Goal: Book appointment/travel/reservation

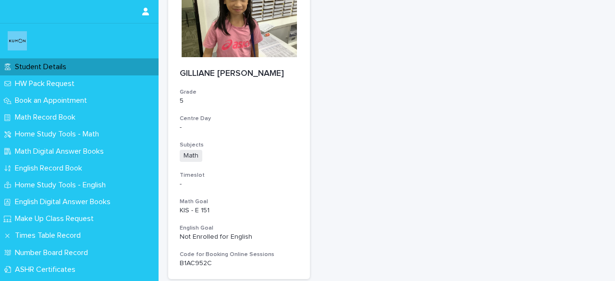
scroll to position [123, 0]
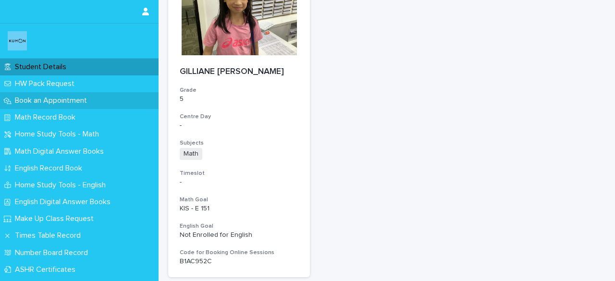
click at [69, 98] on p "Book an Appointment" at bounding box center [53, 100] width 84 height 9
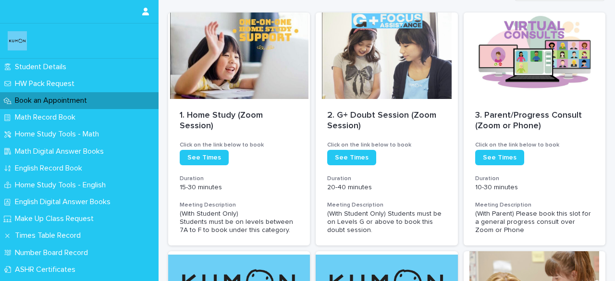
scroll to position [127, 0]
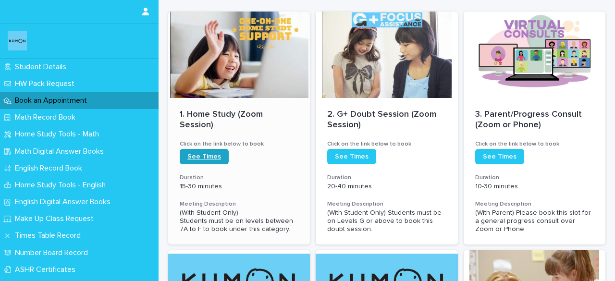
click at [186, 160] on link "See Times" at bounding box center [204, 156] width 49 height 15
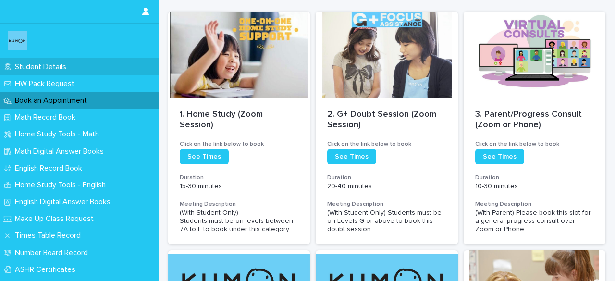
click at [37, 63] on p "Student Details" at bounding box center [42, 66] width 63 height 9
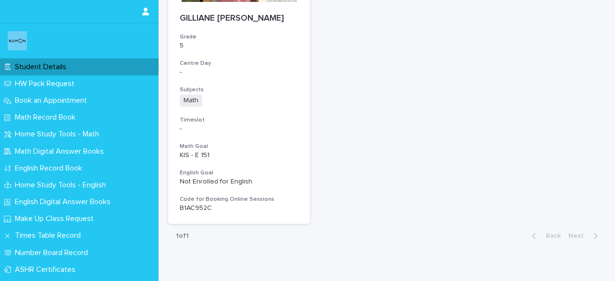
scroll to position [188, 0]
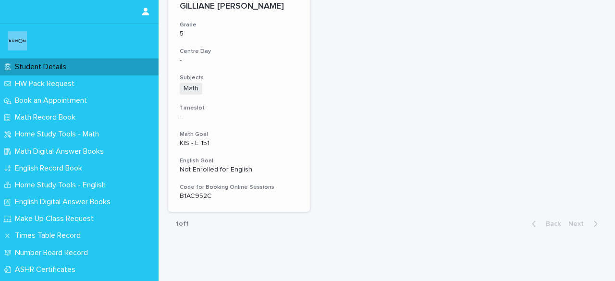
click at [187, 199] on p "B1AC952C" at bounding box center [239, 196] width 119 height 8
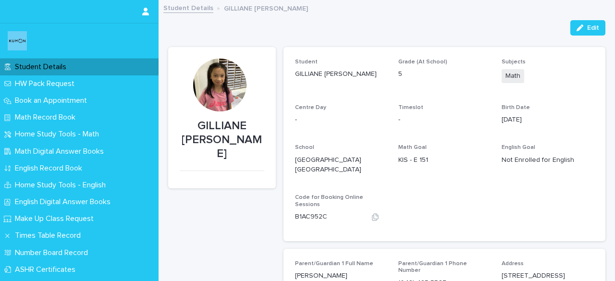
click at [316, 212] on p "B1AC952C" at bounding box center [311, 217] width 32 height 10
click at [372, 213] on icon "button" at bounding box center [375, 216] width 7 height 7
